Goal: Navigation & Orientation: Find specific page/section

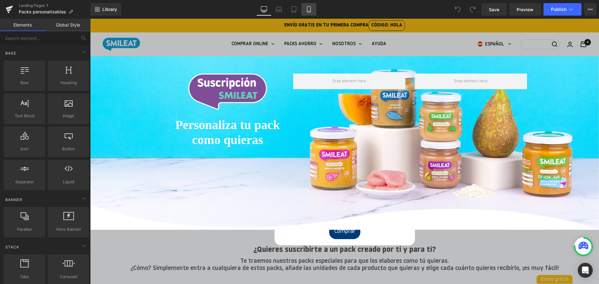
click at [310, 10] on icon at bounding box center [309, 9] width 6 height 6
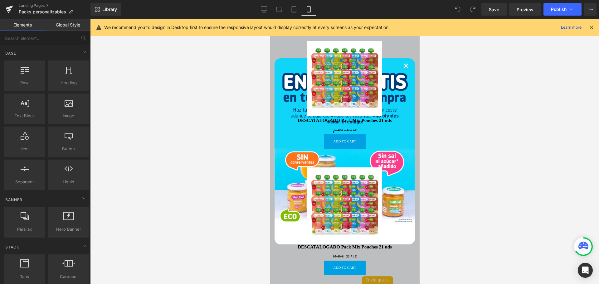
scroll to position [187, 0]
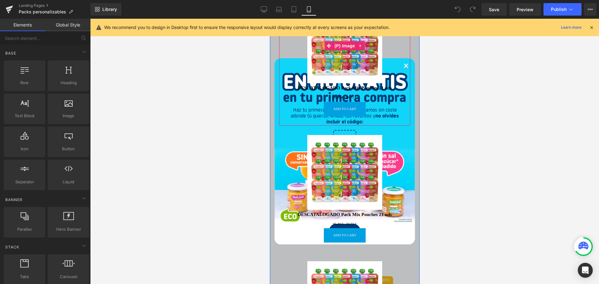
click at [403, 66] on div "Sale Off" at bounding box center [344, 45] width 125 height 75
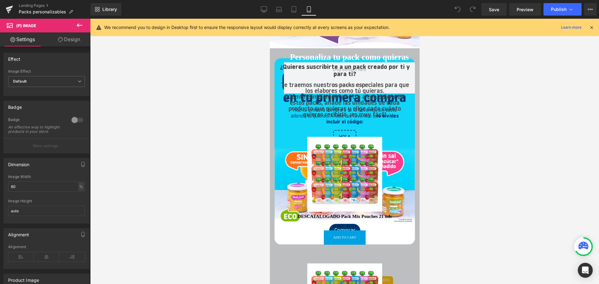
scroll to position [0, 0]
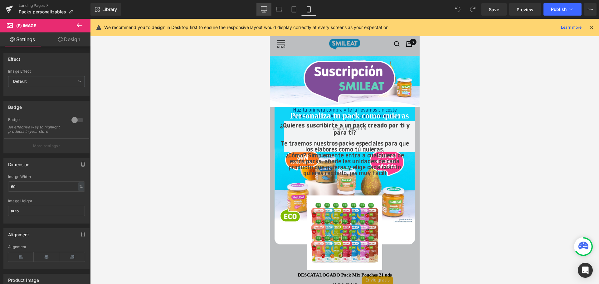
click at [264, 11] on icon at bounding box center [264, 9] width 6 height 6
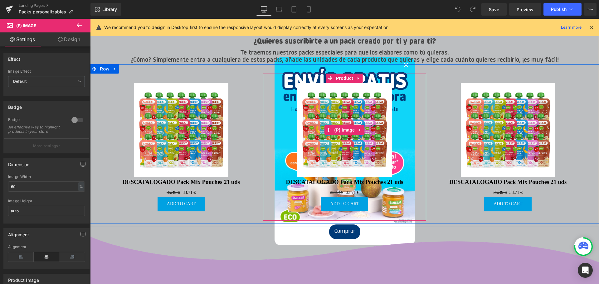
scroll to position [94, 0]
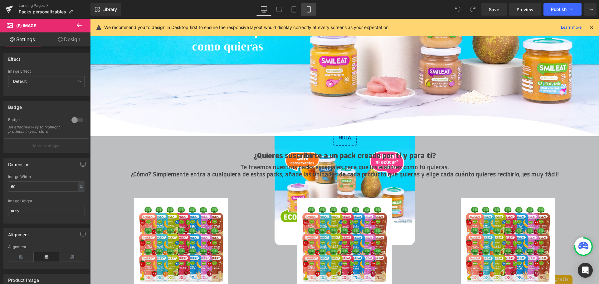
click at [310, 10] on icon at bounding box center [309, 9] width 6 height 6
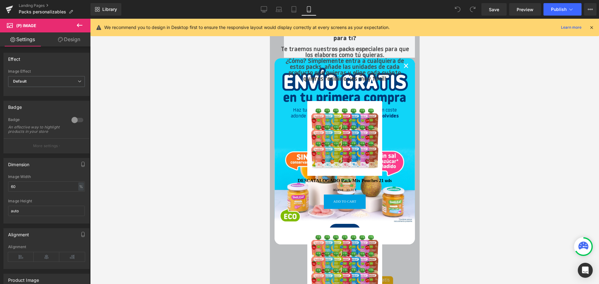
scroll to position [31, 0]
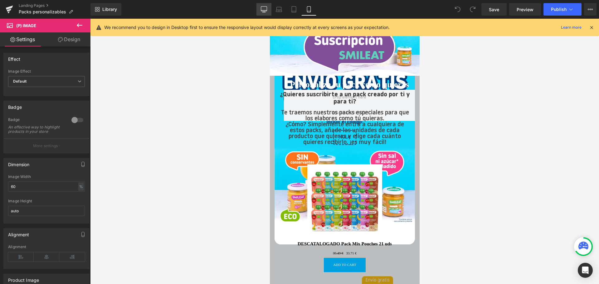
click at [265, 11] on icon at bounding box center [264, 9] width 6 height 5
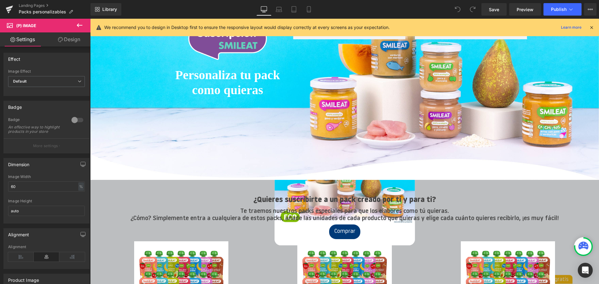
scroll to position [0, 0]
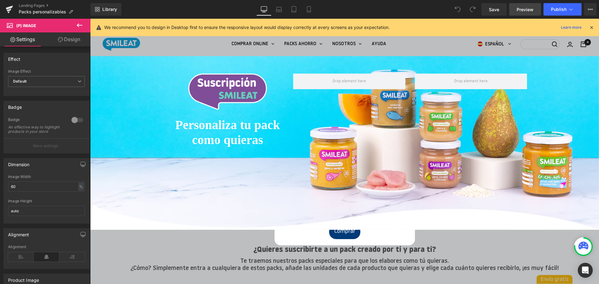
click at [532, 9] on span "Preview" at bounding box center [524, 9] width 17 height 7
